Goal: Navigation & Orientation: Find specific page/section

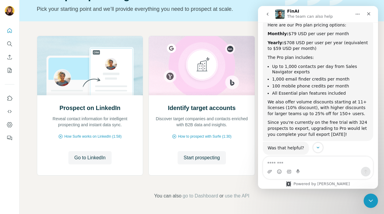
scroll to position [629, 0]
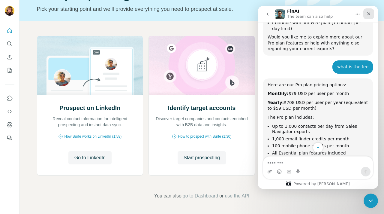
click at [368, 14] on icon "Close" at bounding box center [368, 13] width 5 height 5
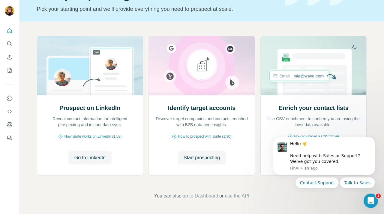
scroll to position [774, 0]
click at [370, 201] on icon "Open Intercom Messenger" at bounding box center [370, 200] width 10 height 10
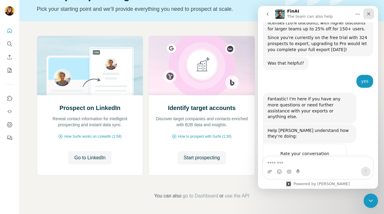
click at [369, 12] on icon "Close" at bounding box center [368, 13] width 5 height 5
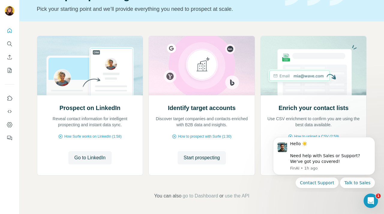
scroll to position [0, 0]
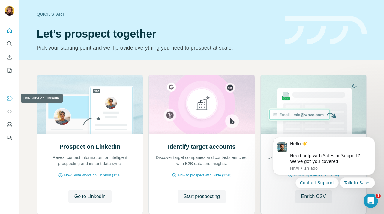
click at [10, 98] on icon "Use Surfe on LinkedIn" at bounding box center [10, 98] width 6 height 6
click at [315, 164] on div "Hello ☀️ ​ Need help with Sales or Support? We've got you covered!" at bounding box center [330, 152] width 80 height 23
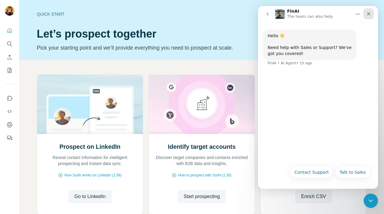
click at [367, 14] on icon "Close" at bounding box center [368, 13] width 5 height 5
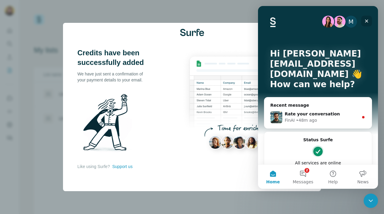
click at [367, 19] on icon "Close" at bounding box center [366, 21] width 5 height 5
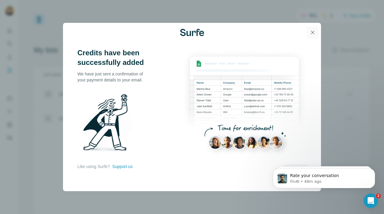
click at [313, 34] on icon "button" at bounding box center [313, 32] width 6 height 6
